Goal: Navigation & Orientation: Find specific page/section

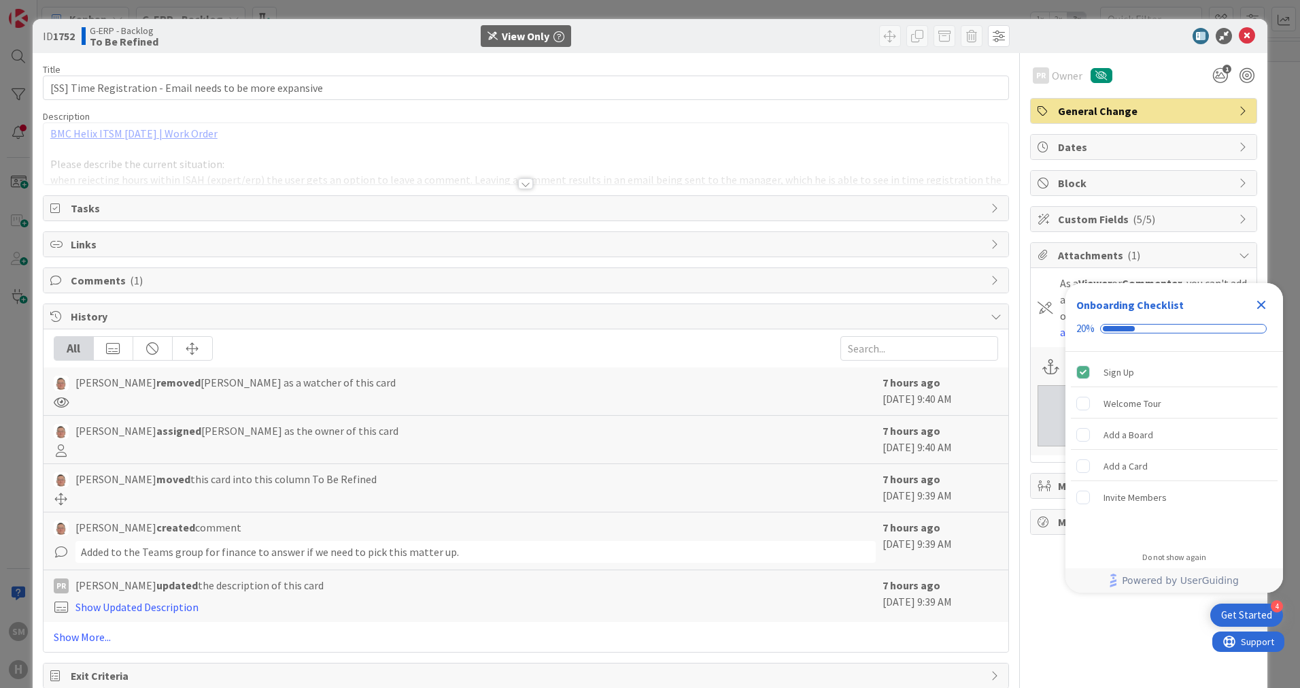
click at [1263, 305] on icon "Close Checklist" at bounding box center [1261, 305] width 9 height 9
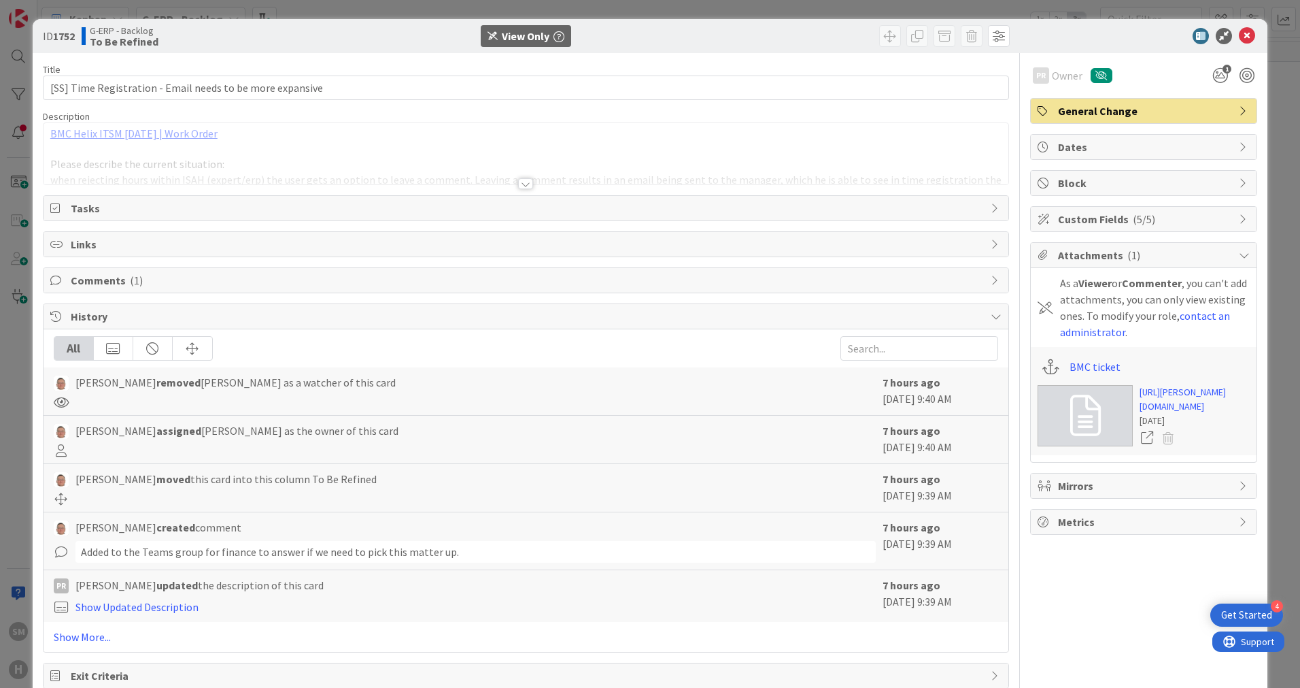
click at [1189, 219] on span "Custom Fields ( 5/5 )" at bounding box center [1145, 219] width 174 height 16
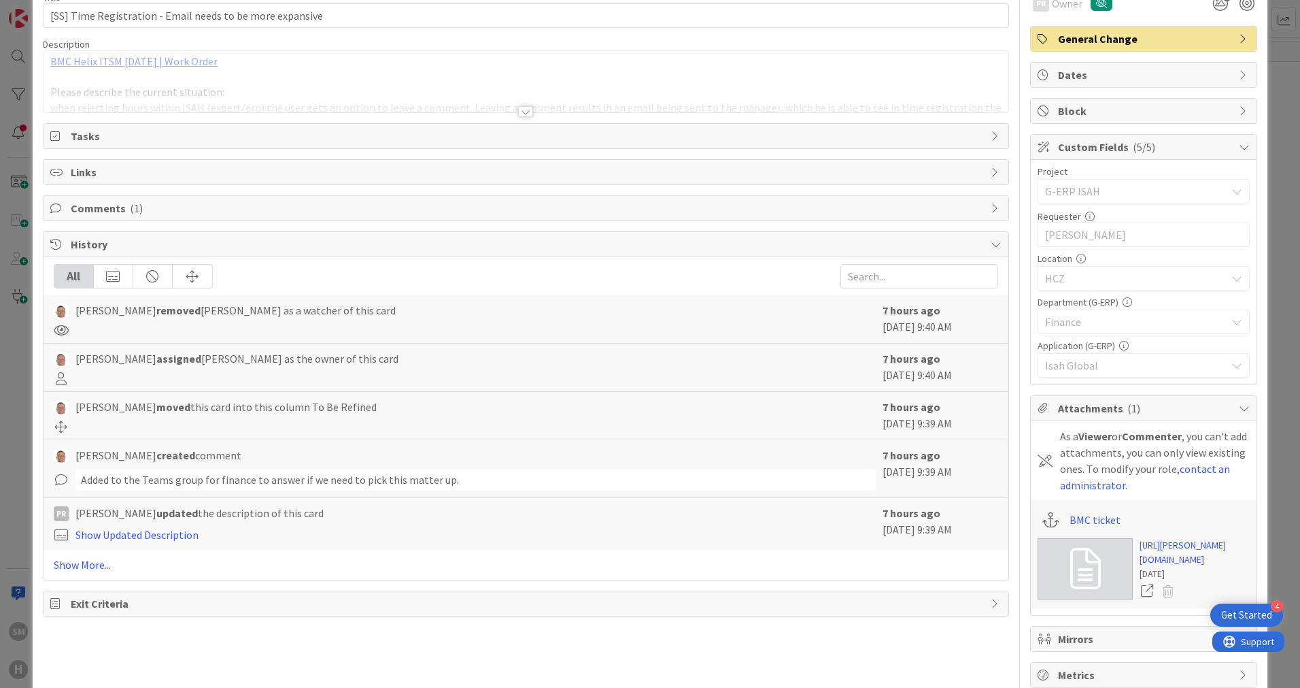
scroll to position [144, 0]
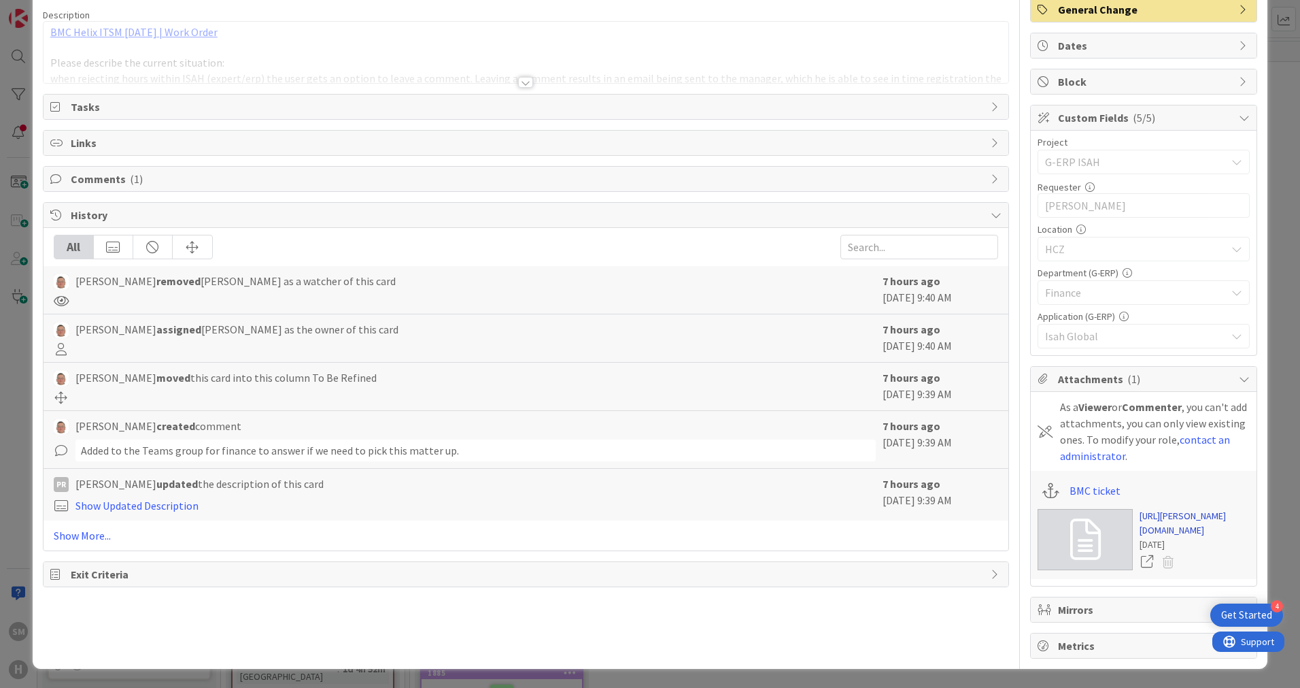
click at [1166, 514] on link "[URL][PERSON_NAME][DOMAIN_NAME]" at bounding box center [1195, 523] width 110 height 29
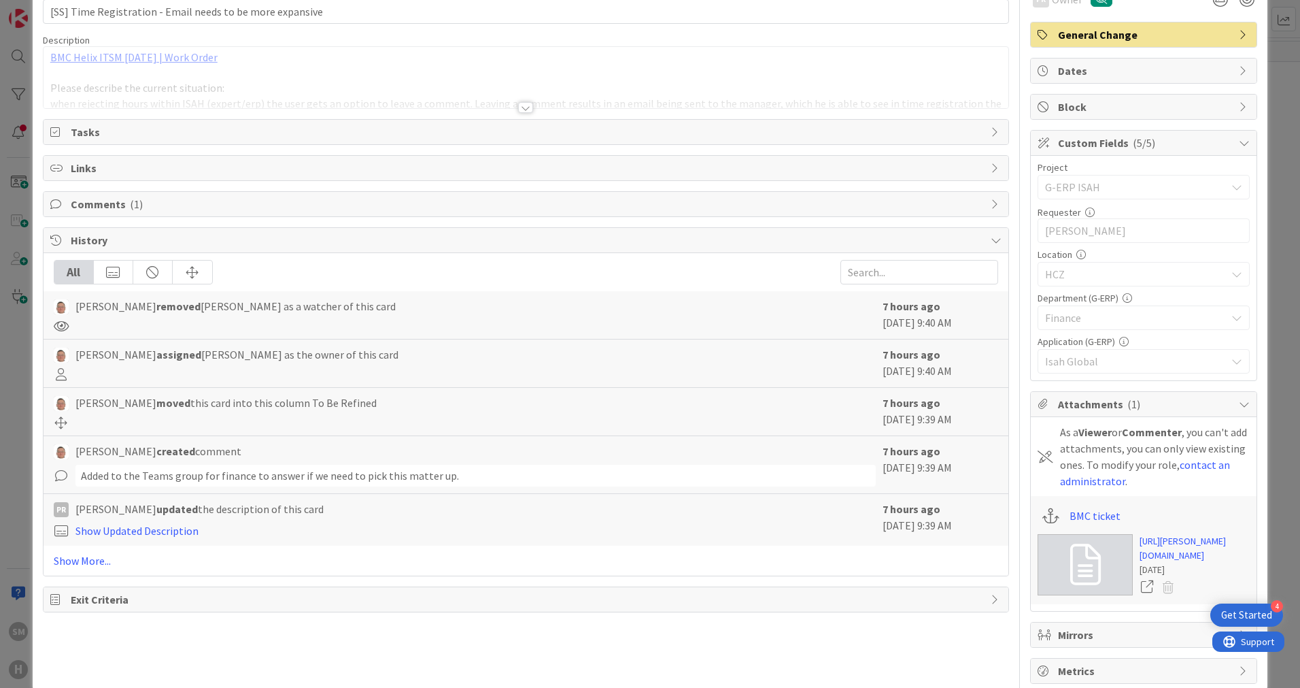
scroll to position [0, 0]
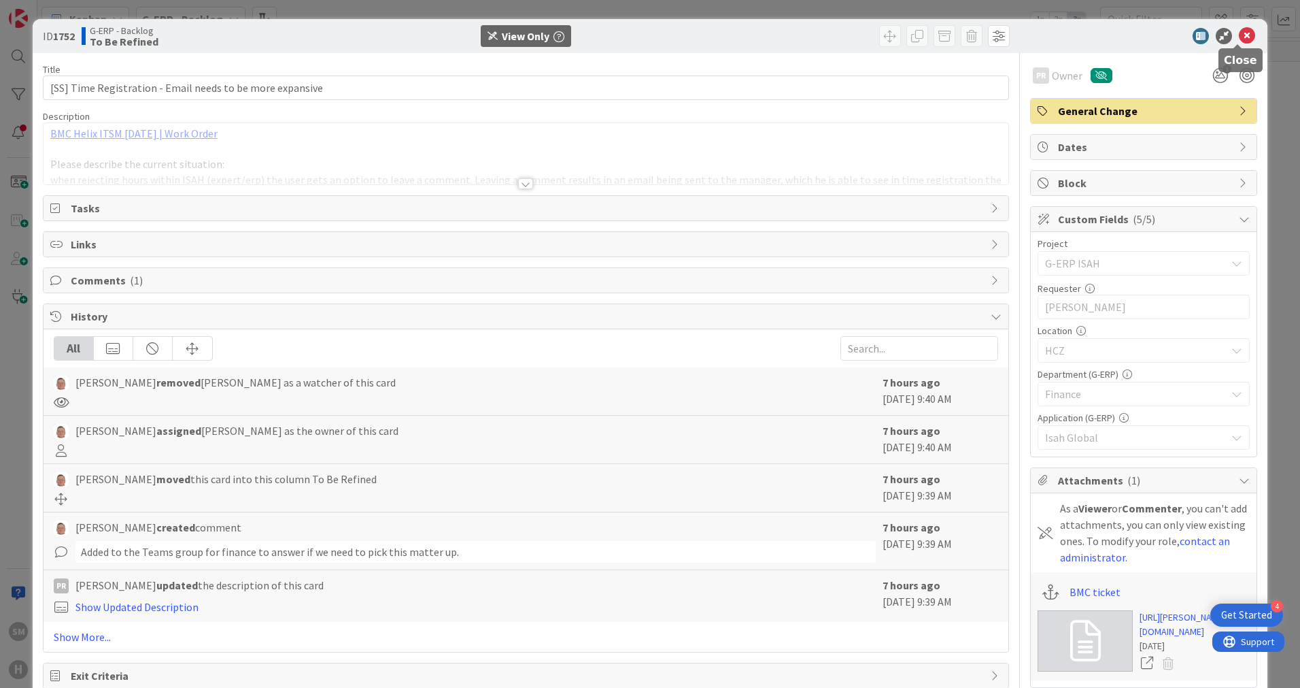
click at [1239, 38] on icon at bounding box center [1247, 36] width 16 height 16
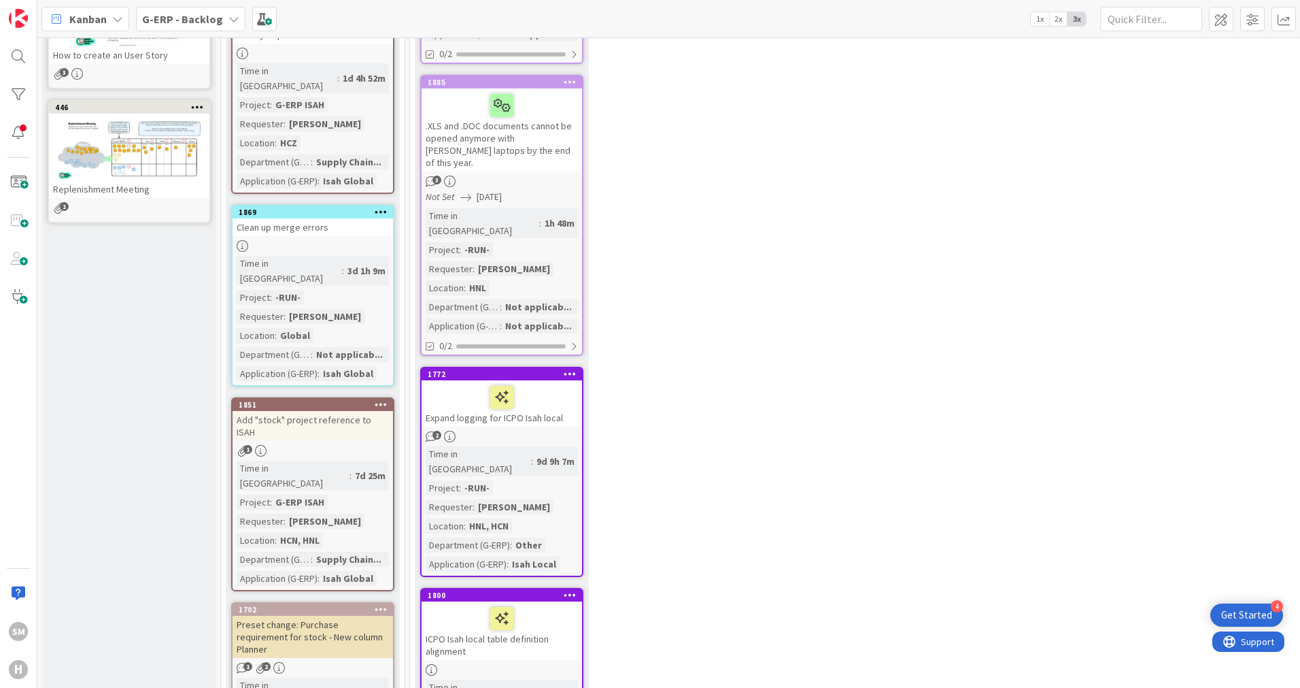
scroll to position [612, 0]
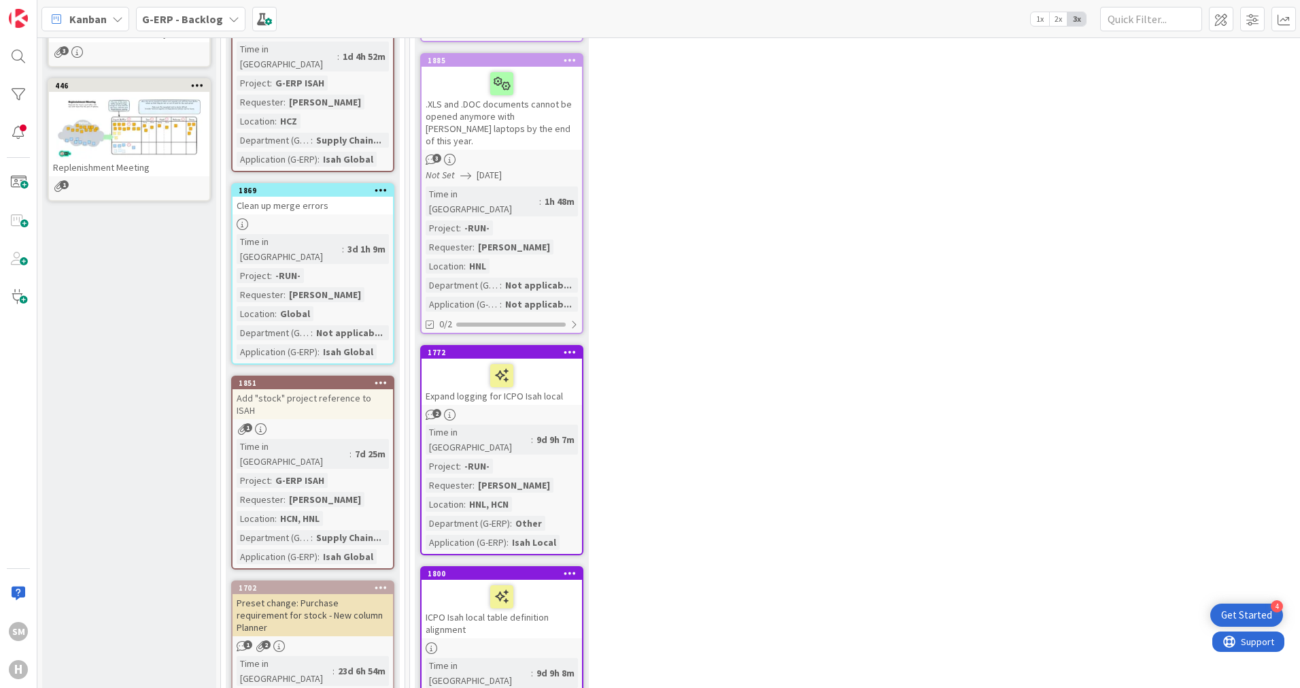
click at [549, 358] on div "Expand logging for ICPO Isah local" at bounding box center [502, 381] width 160 height 46
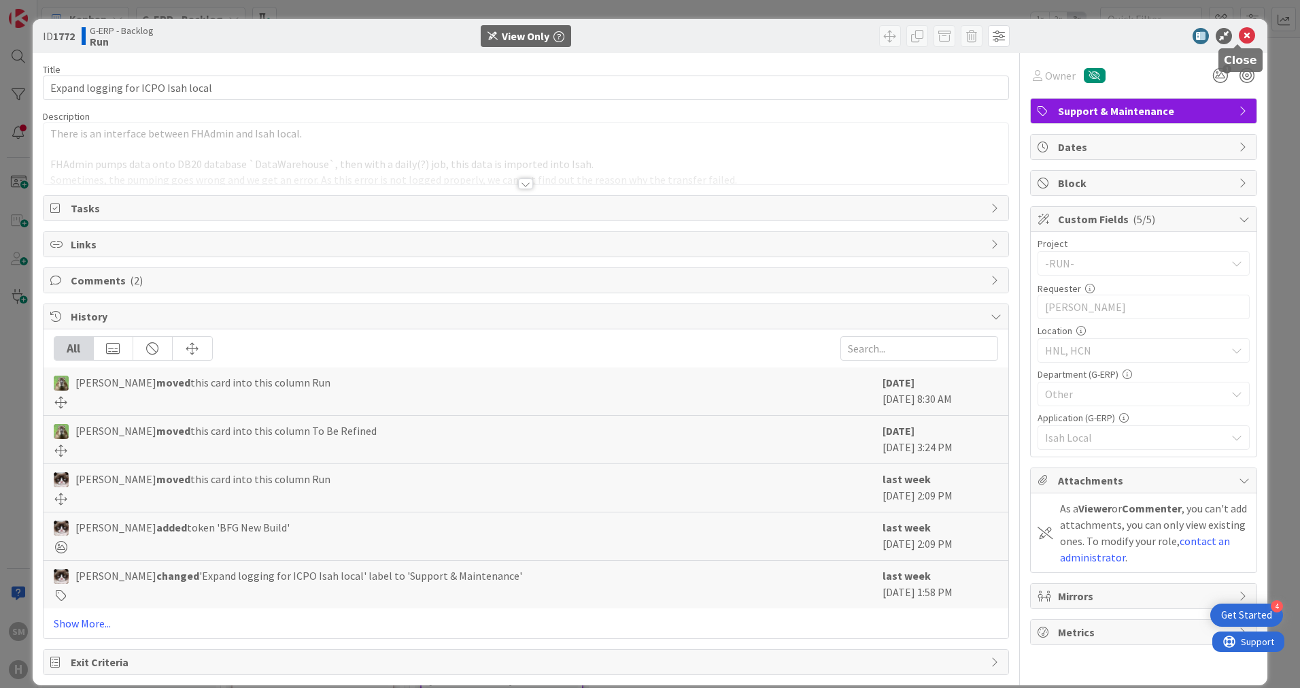
click at [1241, 38] on icon at bounding box center [1247, 36] width 16 height 16
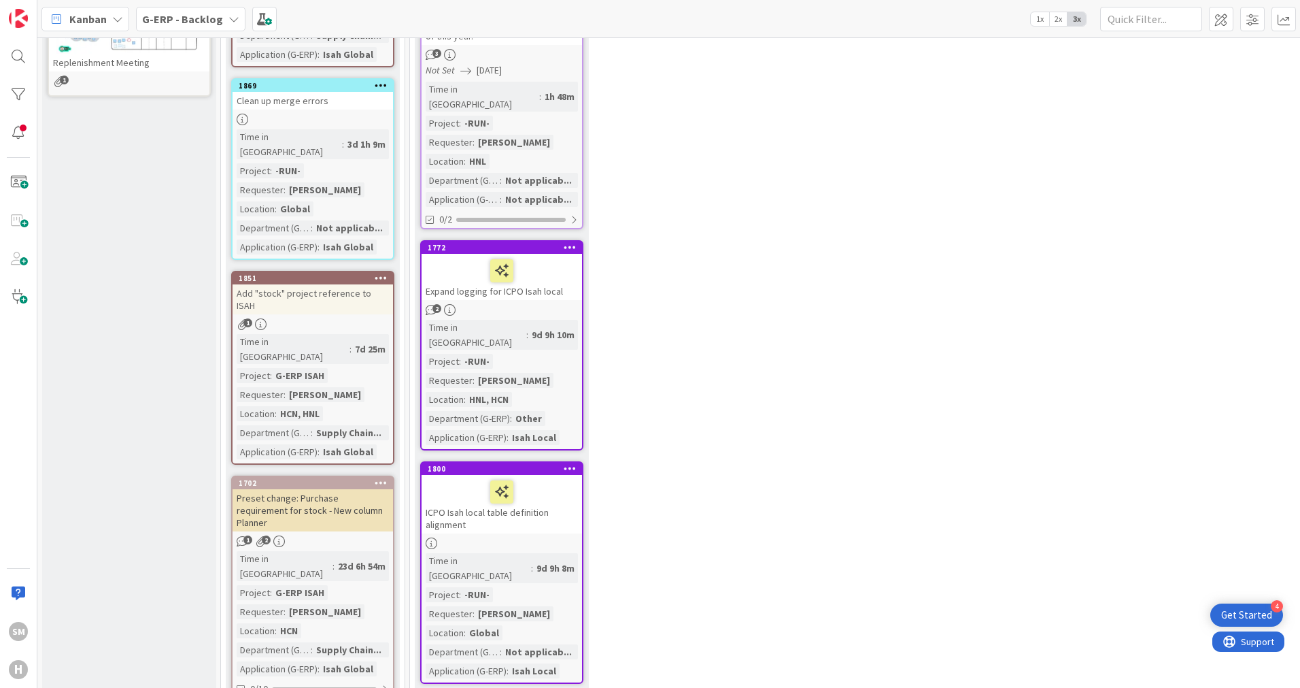
scroll to position [748, 0]
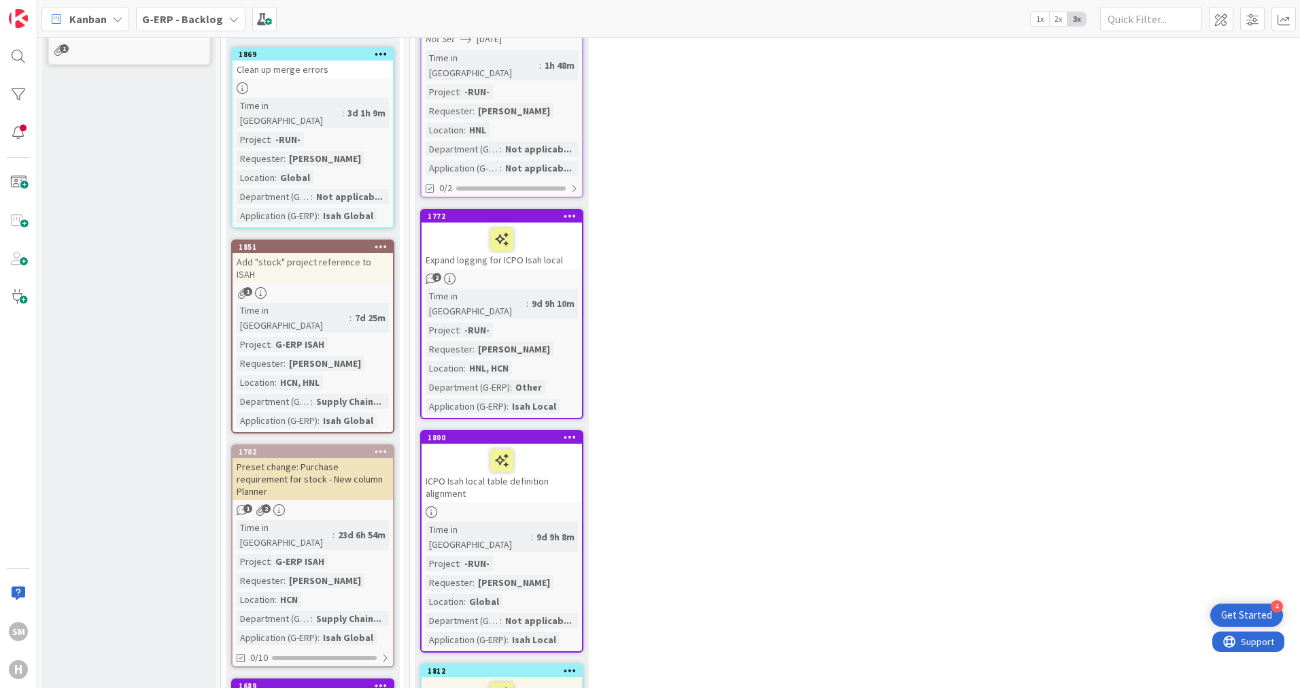
click at [303, 458] on div "Preset change: Purchase requirement for stock - New column Planner" at bounding box center [313, 479] width 160 height 42
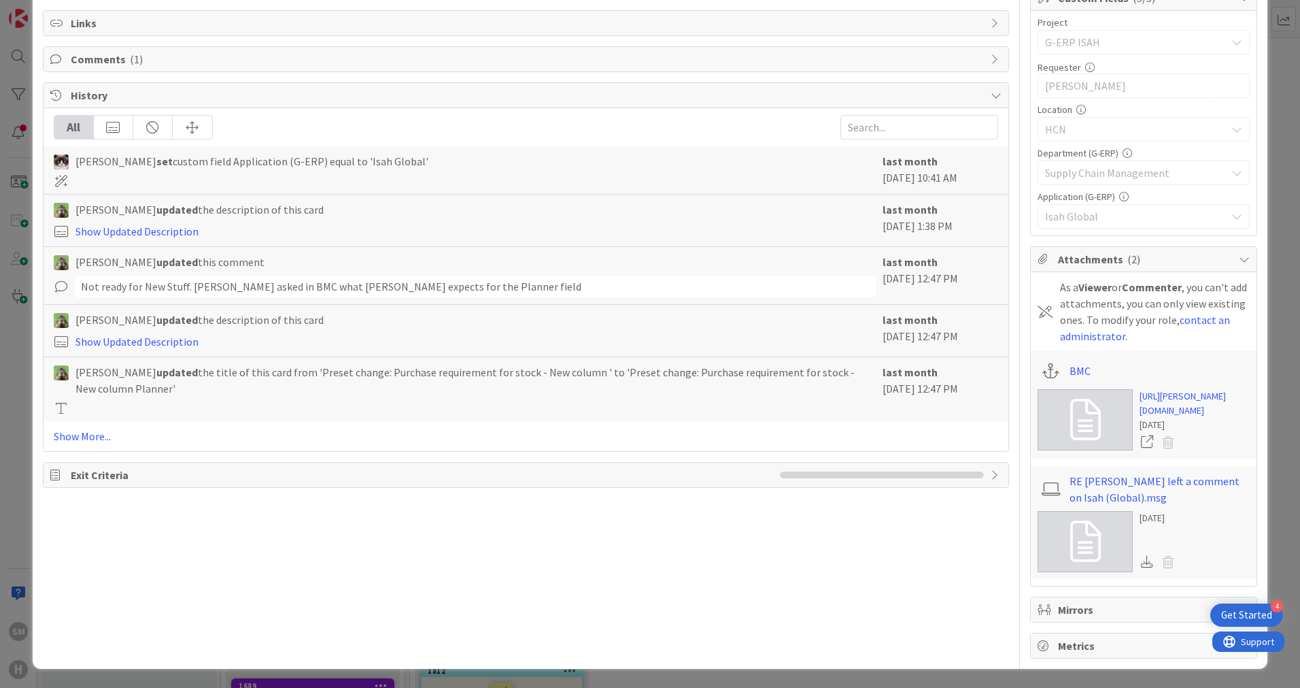
scroll to position [264, 0]
click at [1107, 652] on span "Metrics" at bounding box center [1145, 645] width 174 height 16
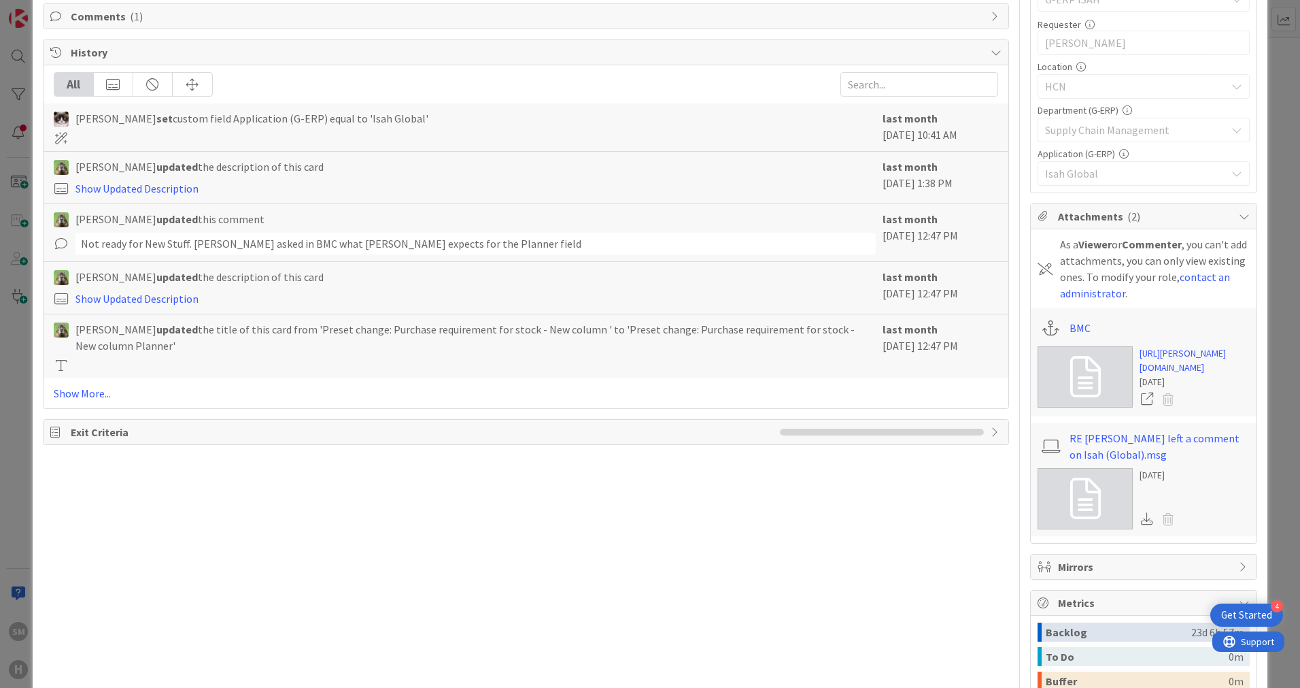
scroll to position [400, 0]
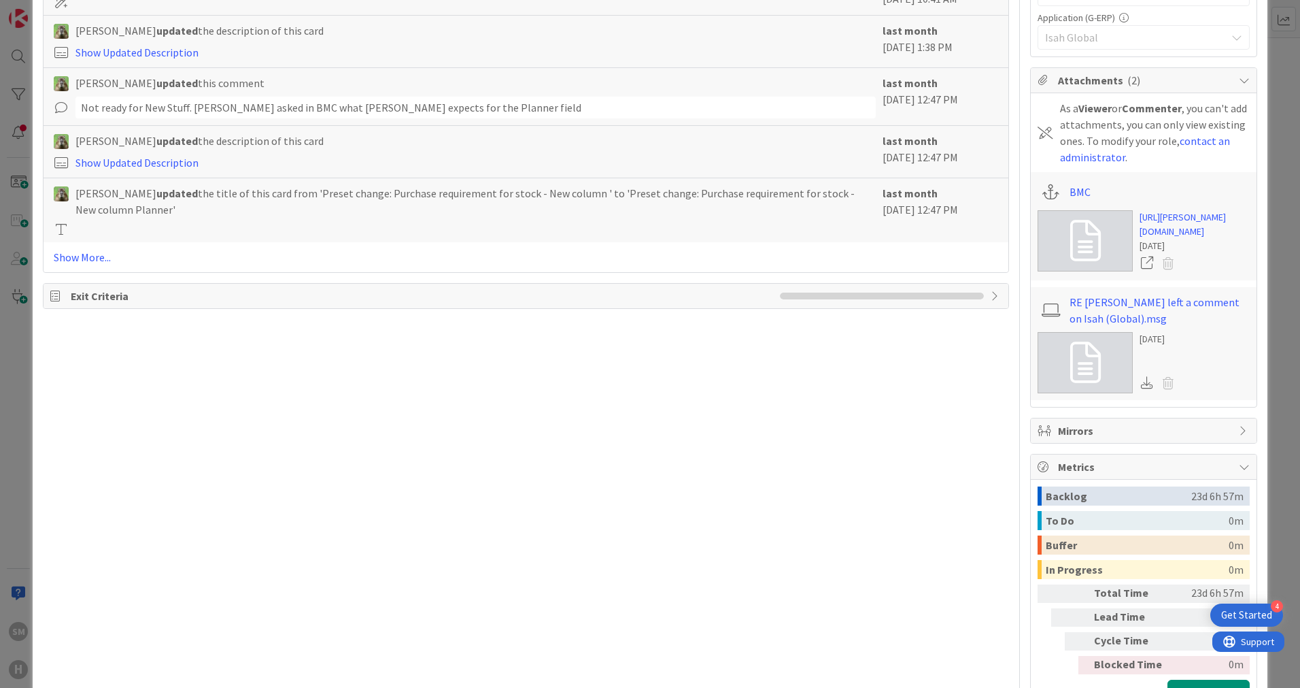
click at [1080, 439] on span "Mirrors" at bounding box center [1145, 430] width 174 height 16
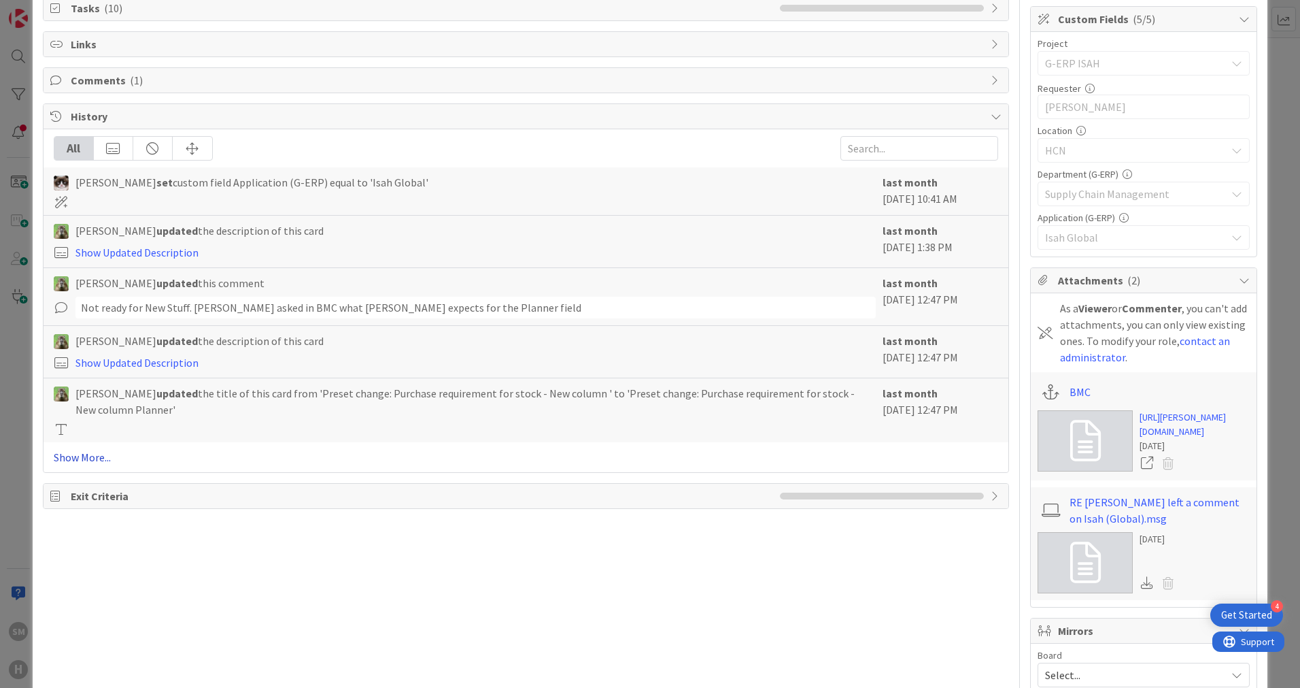
scroll to position [177, 0]
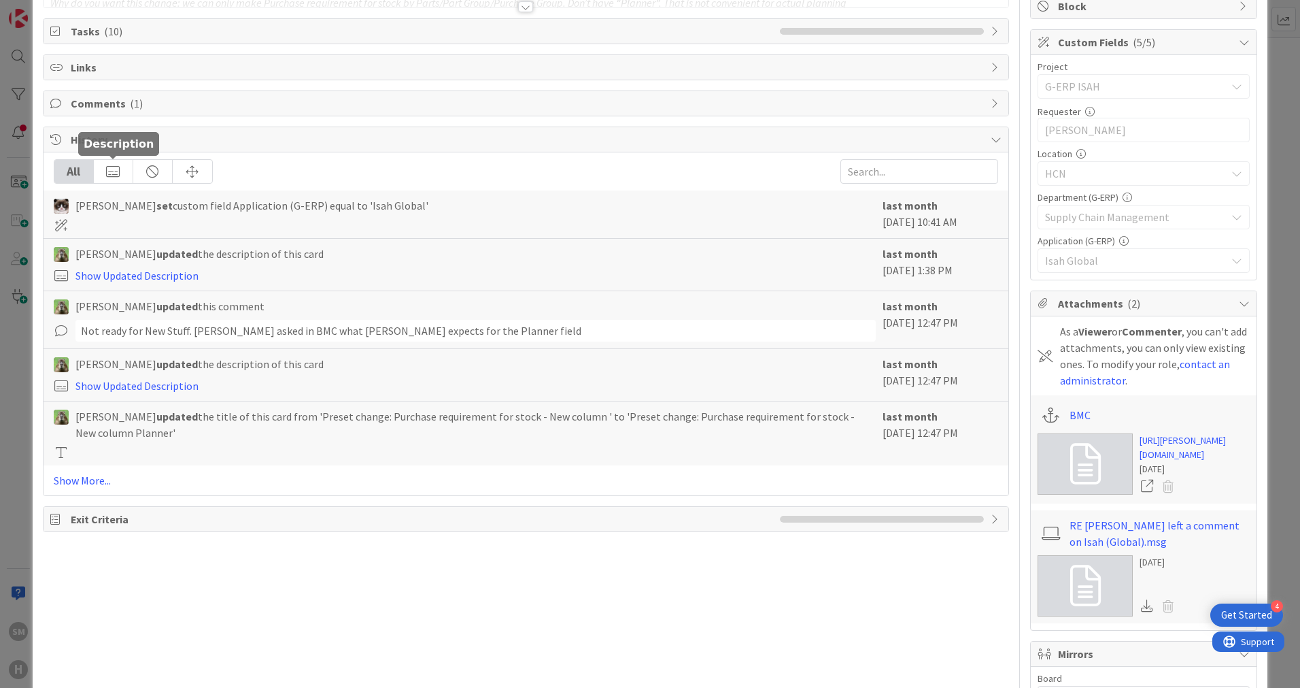
click at [114, 180] on div at bounding box center [113, 171] width 39 height 23
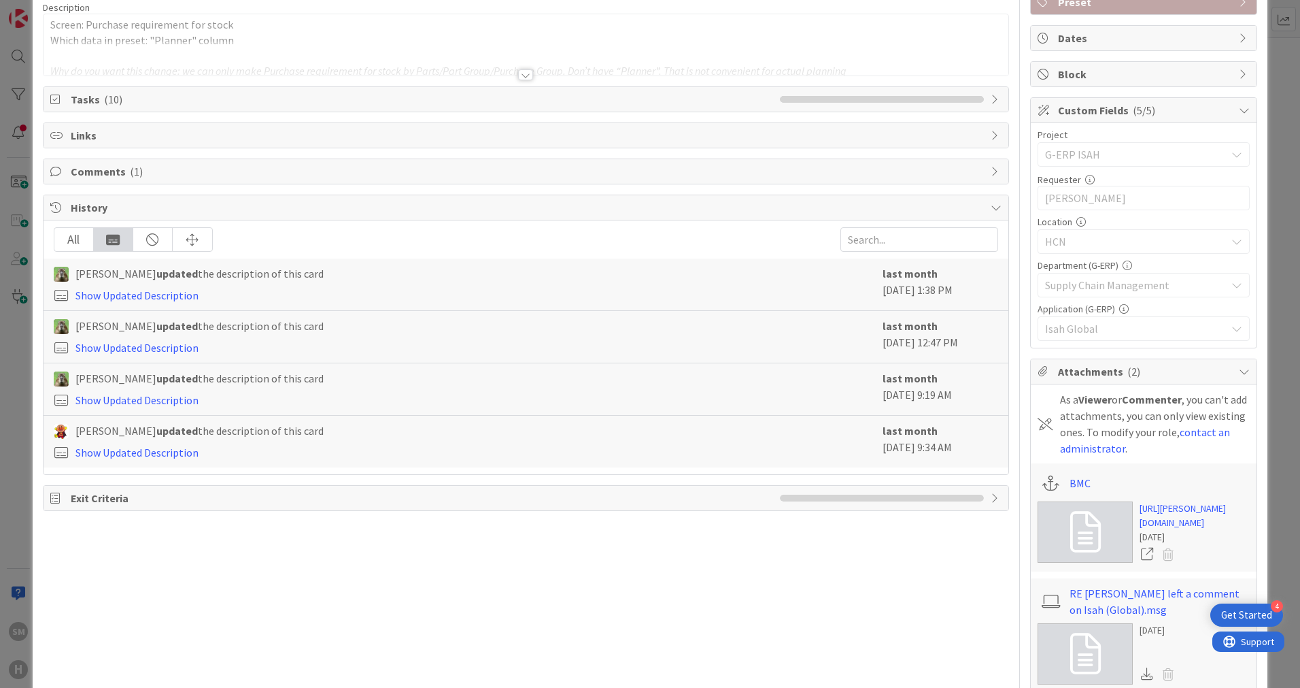
scroll to position [41, 0]
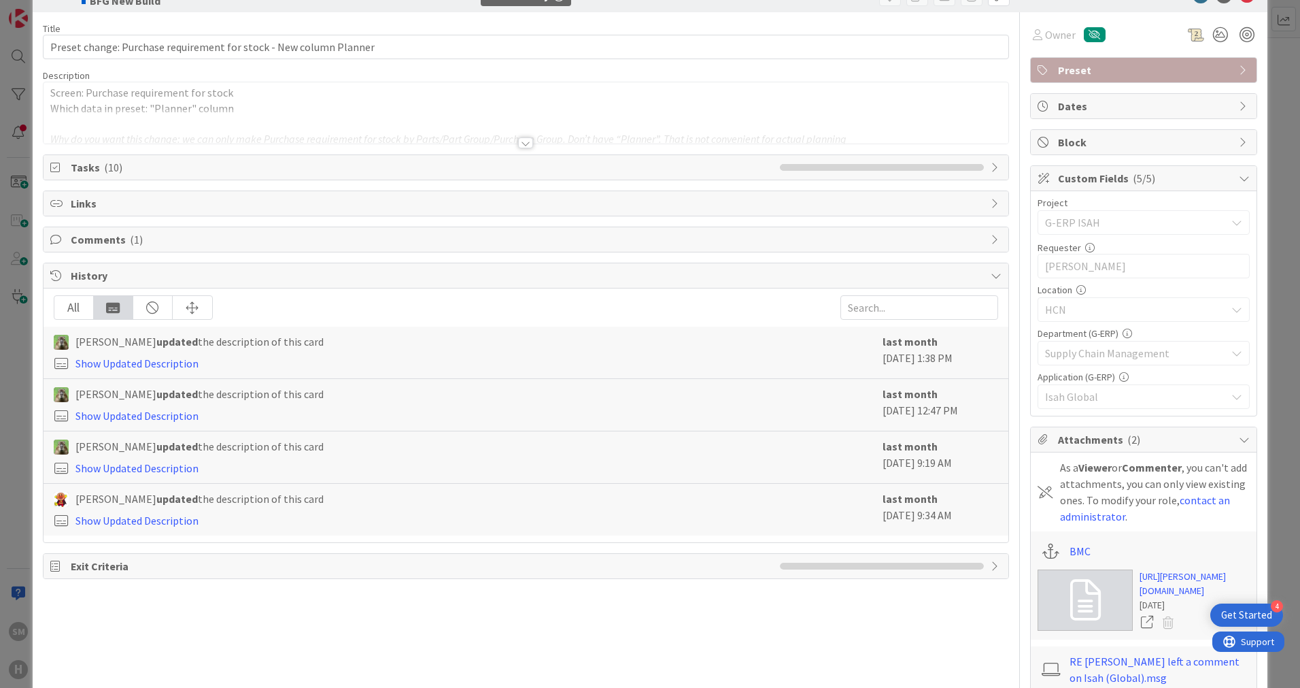
click at [84, 307] on div "All" at bounding box center [73, 307] width 39 height 23
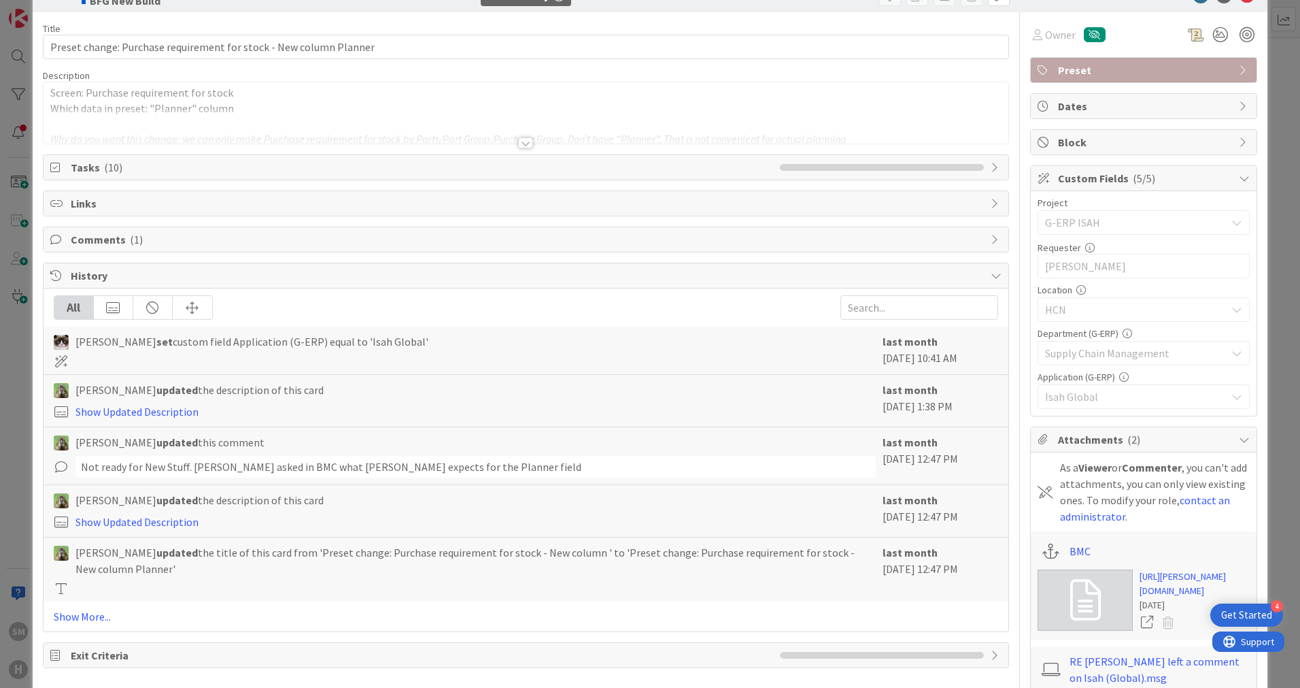
click at [86, 624] on div "All [PERSON_NAME] set custom field Application (G-ERP) equal to 'Isah Global' l…" at bounding box center [526, 459] width 965 height 343
click at [85, 620] on link "Show More..." at bounding box center [526, 616] width 945 height 16
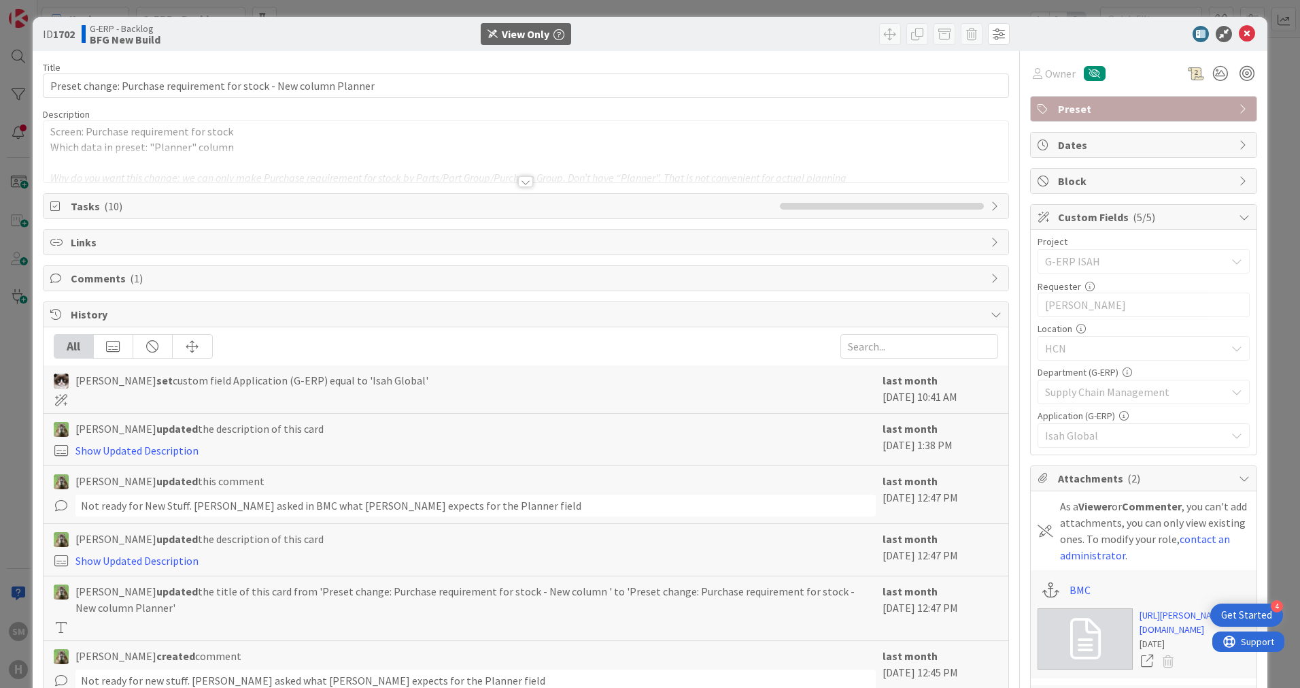
scroll to position [0, 0]
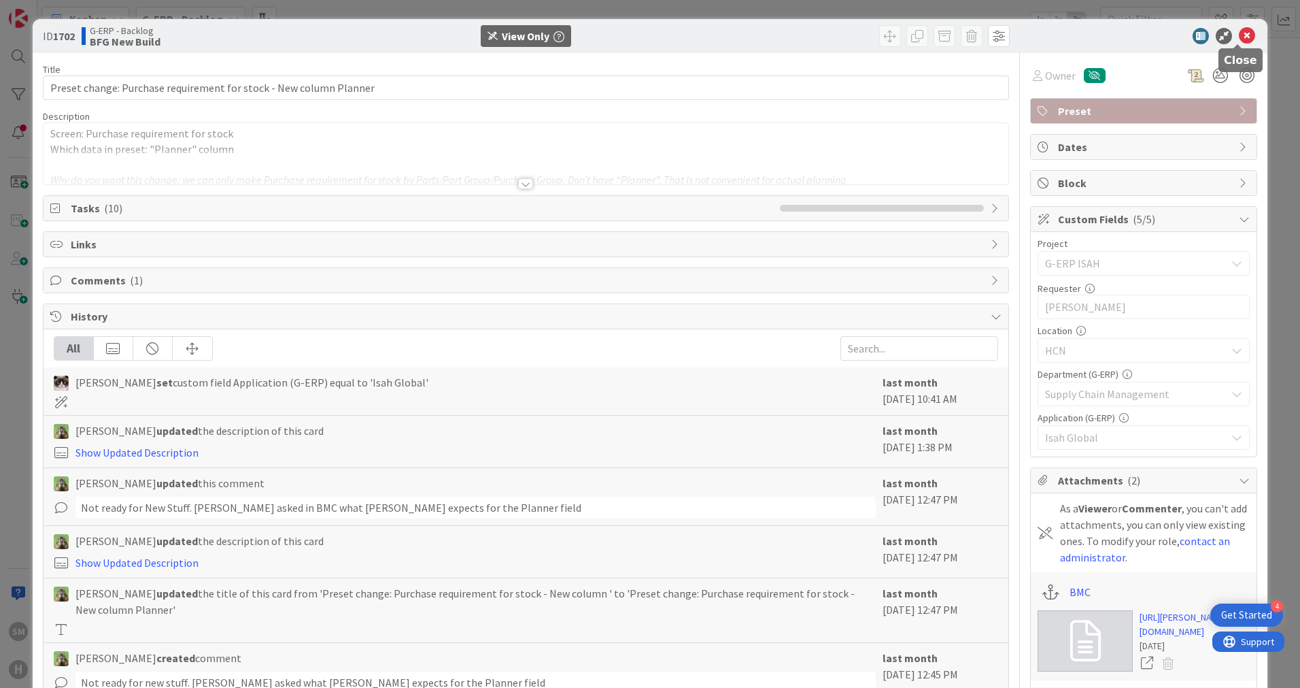
click at [1240, 31] on icon at bounding box center [1247, 36] width 16 height 16
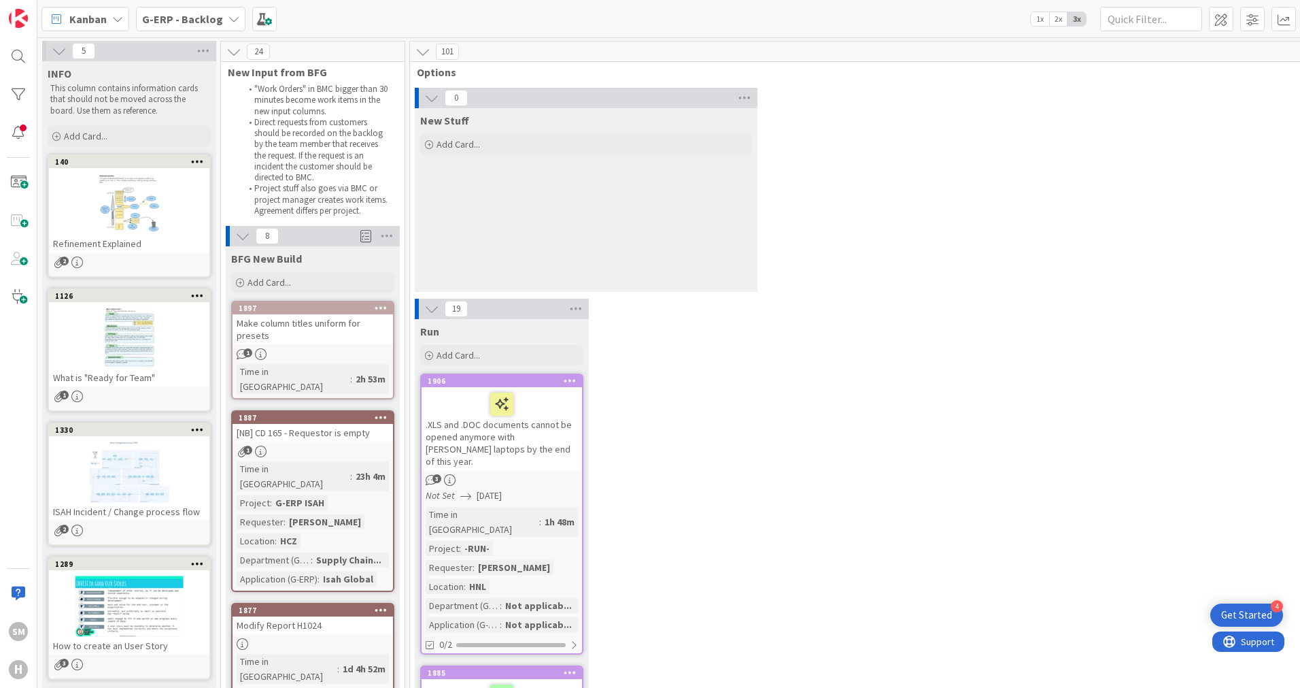
click at [200, 12] on b "G-ERP - Backlog" at bounding box center [182, 19] width 81 height 14
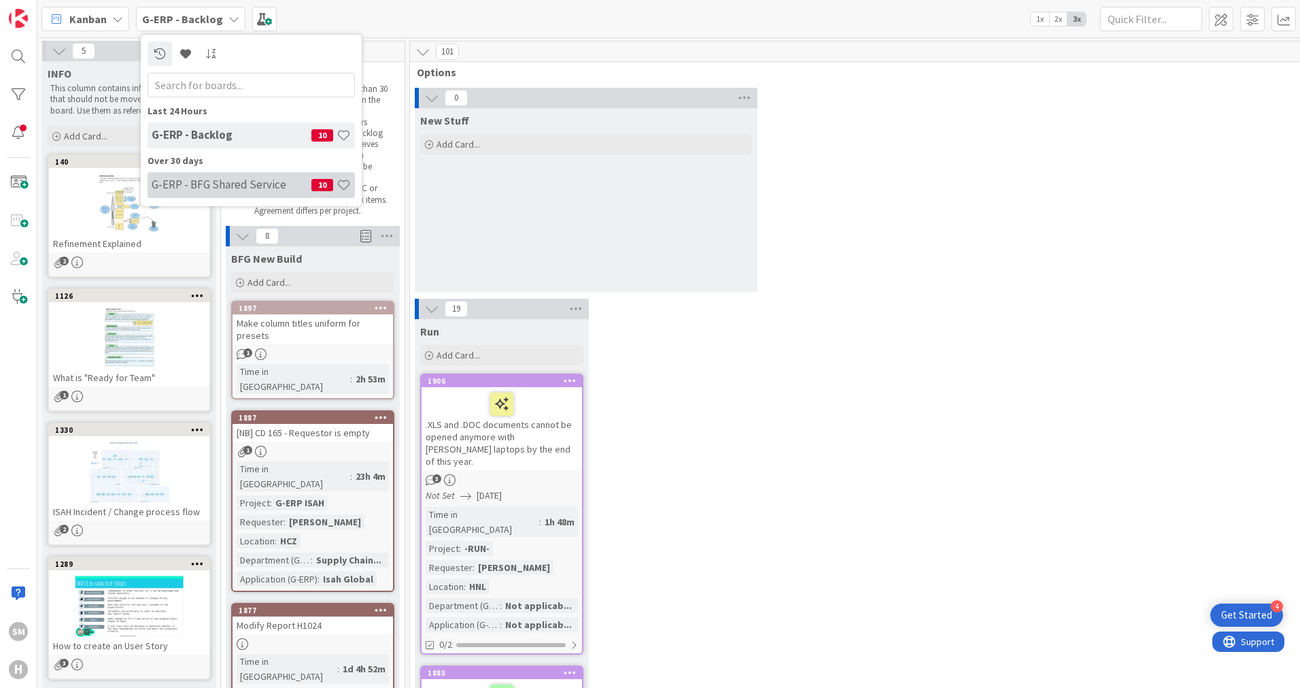
click at [189, 186] on h4 "G-ERP - BFG Shared Service" at bounding box center [232, 185] width 160 height 14
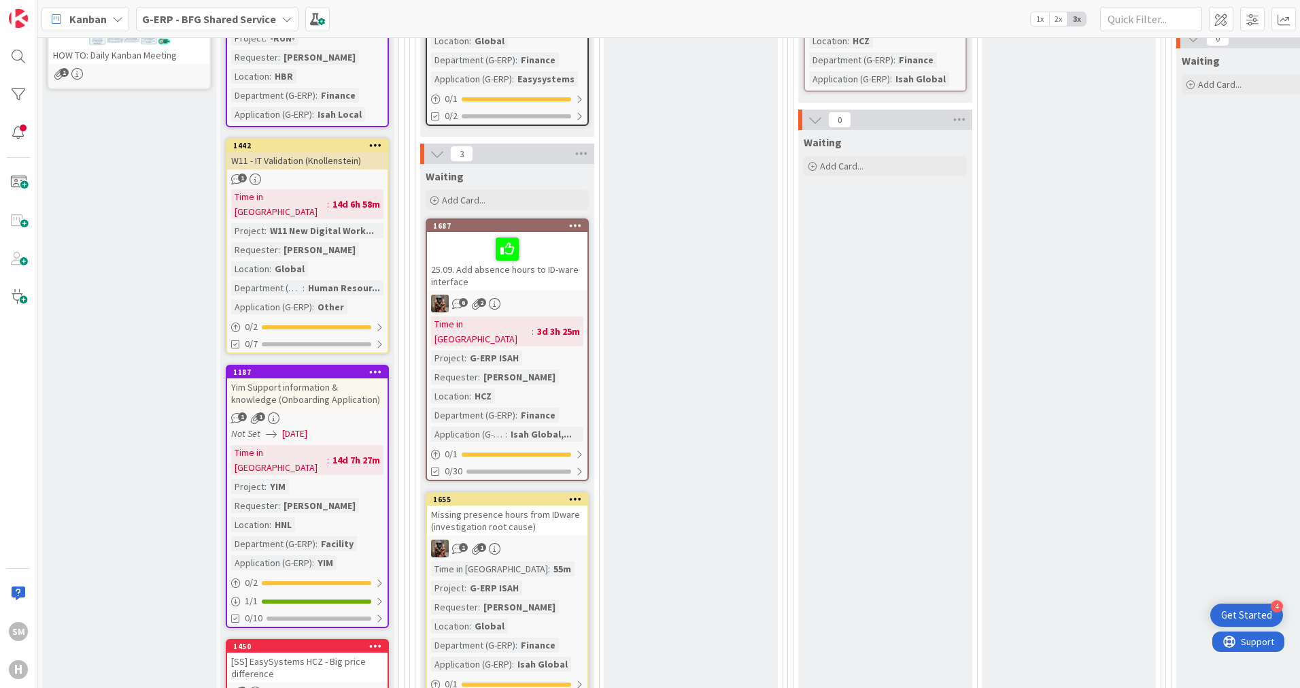
scroll to position [476, 0]
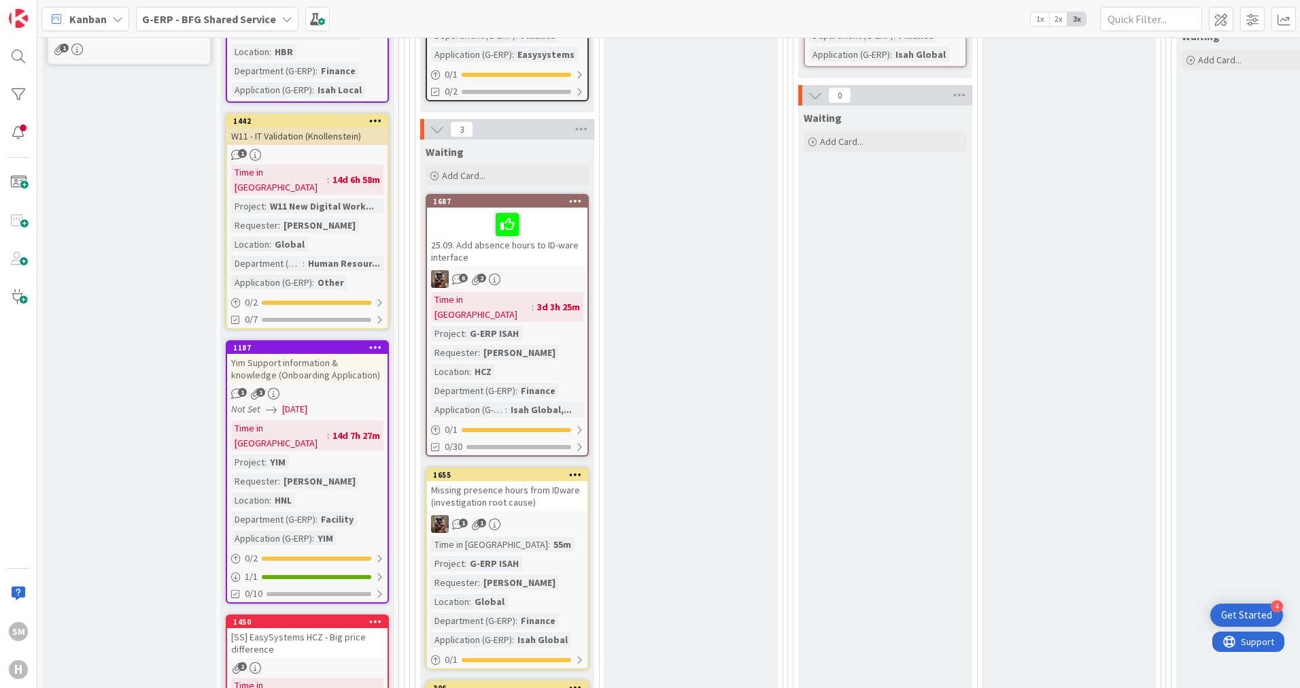
click at [568, 316] on div "Time in Column : 3d 3h 25m Project : G-ERP ISAH Requester : [PERSON_NAME] Locat…" at bounding box center [507, 354] width 152 height 125
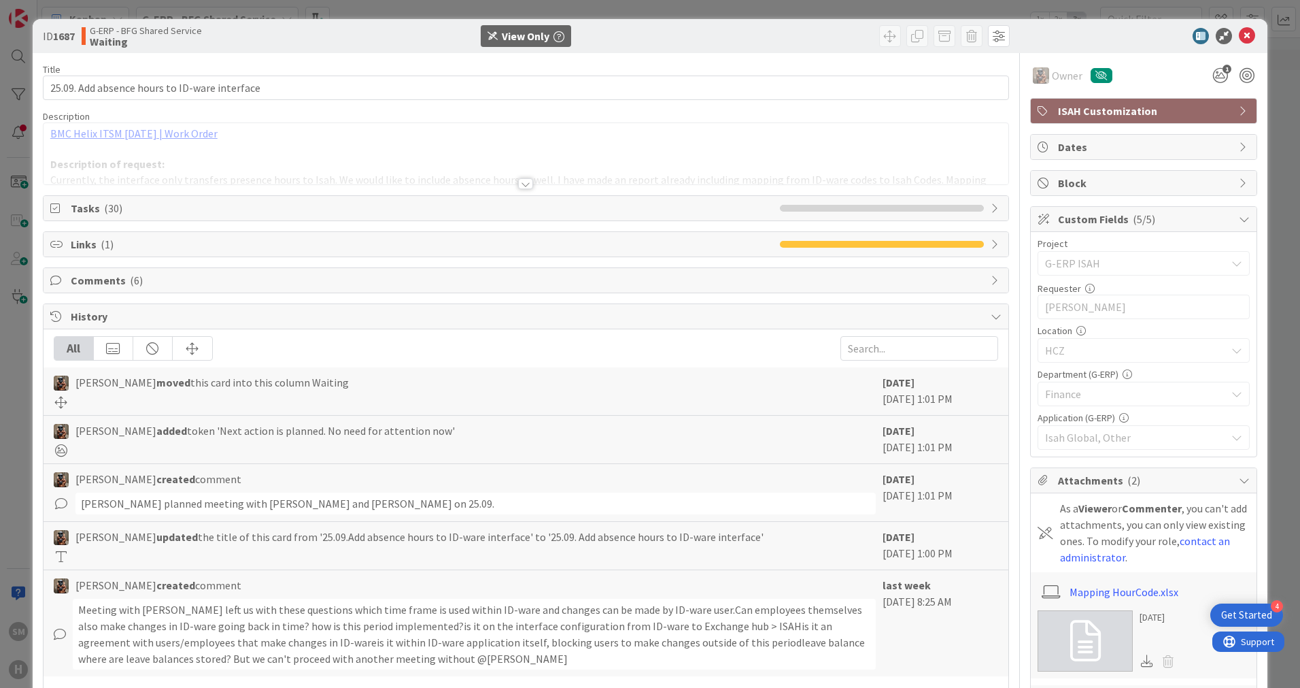
scroll to position [68, 0]
